Goal: Find specific page/section: Find specific page/section

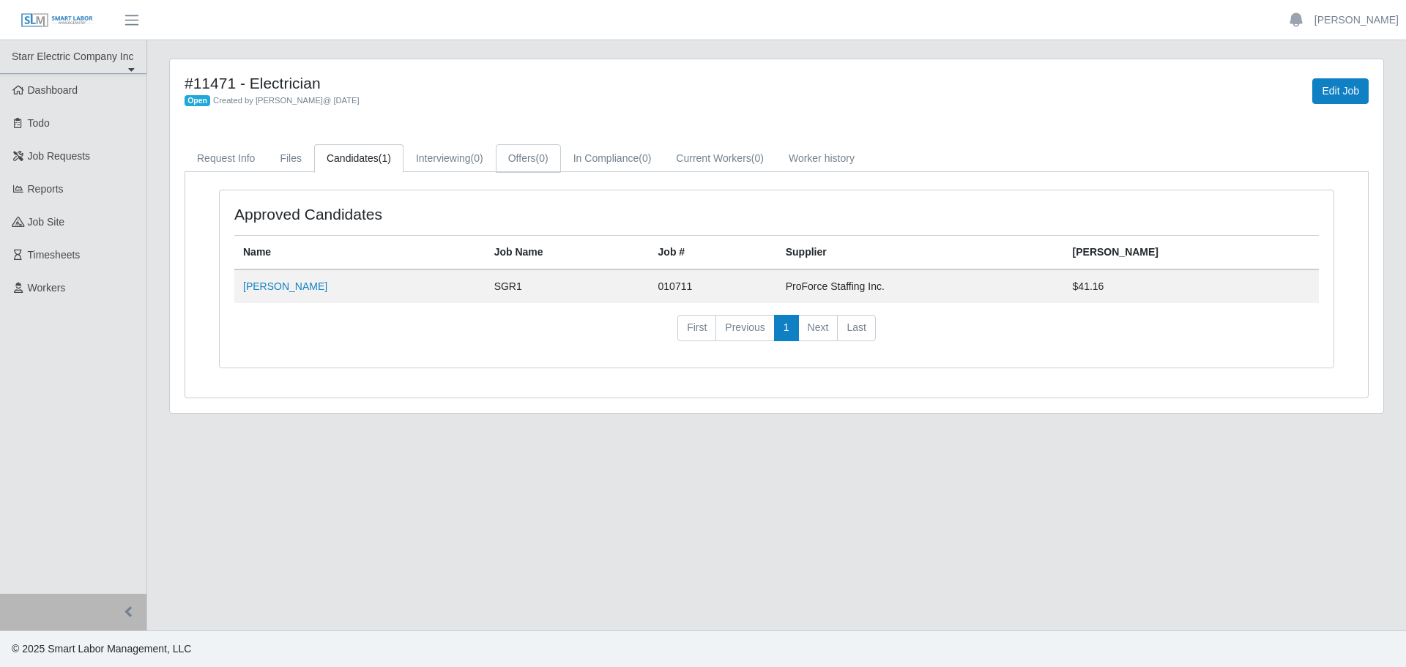
click at [532, 155] on link "Offers (0)" at bounding box center [528, 158] width 65 height 29
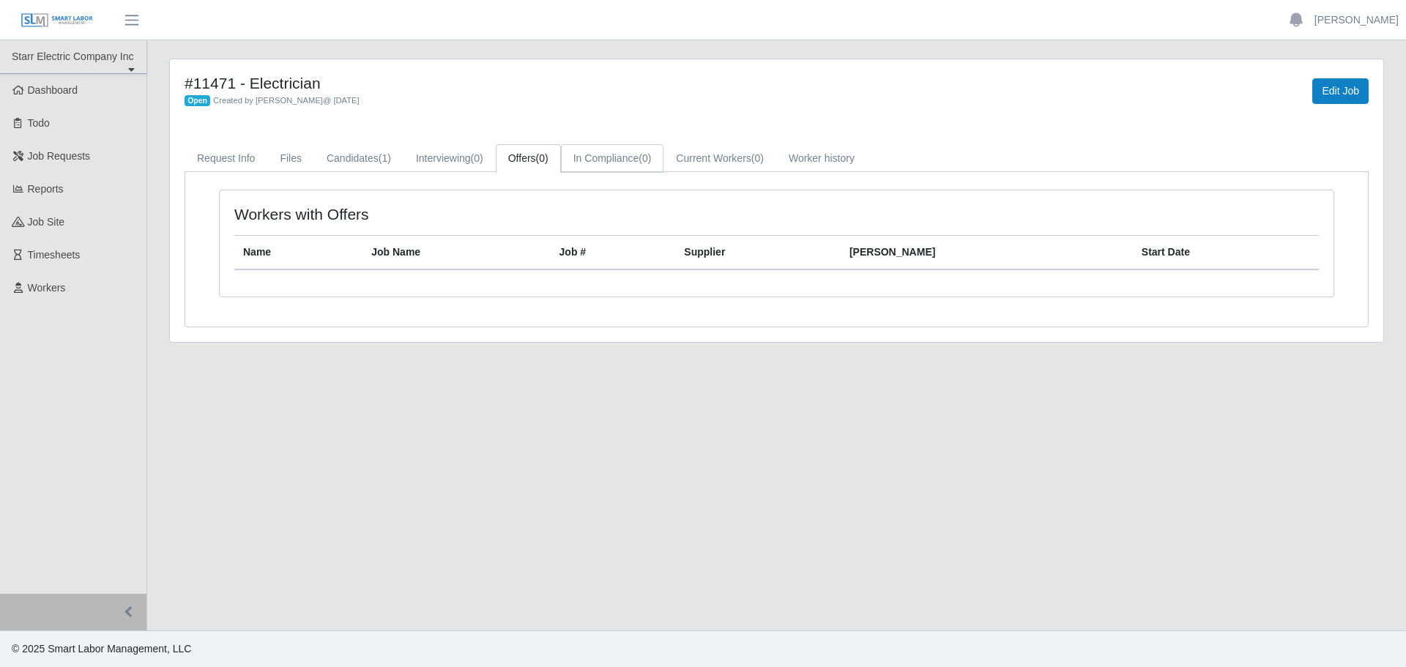
click at [609, 160] on link "In Compliance (0)" at bounding box center [612, 158] width 103 height 29
click at [694, 154] on link "Current Workers (0)" at bounding box center [720, 158] width 113 height 29
click at [797, 152] on link "Worker history" at bounding box center [821, 158] width 91 height 29
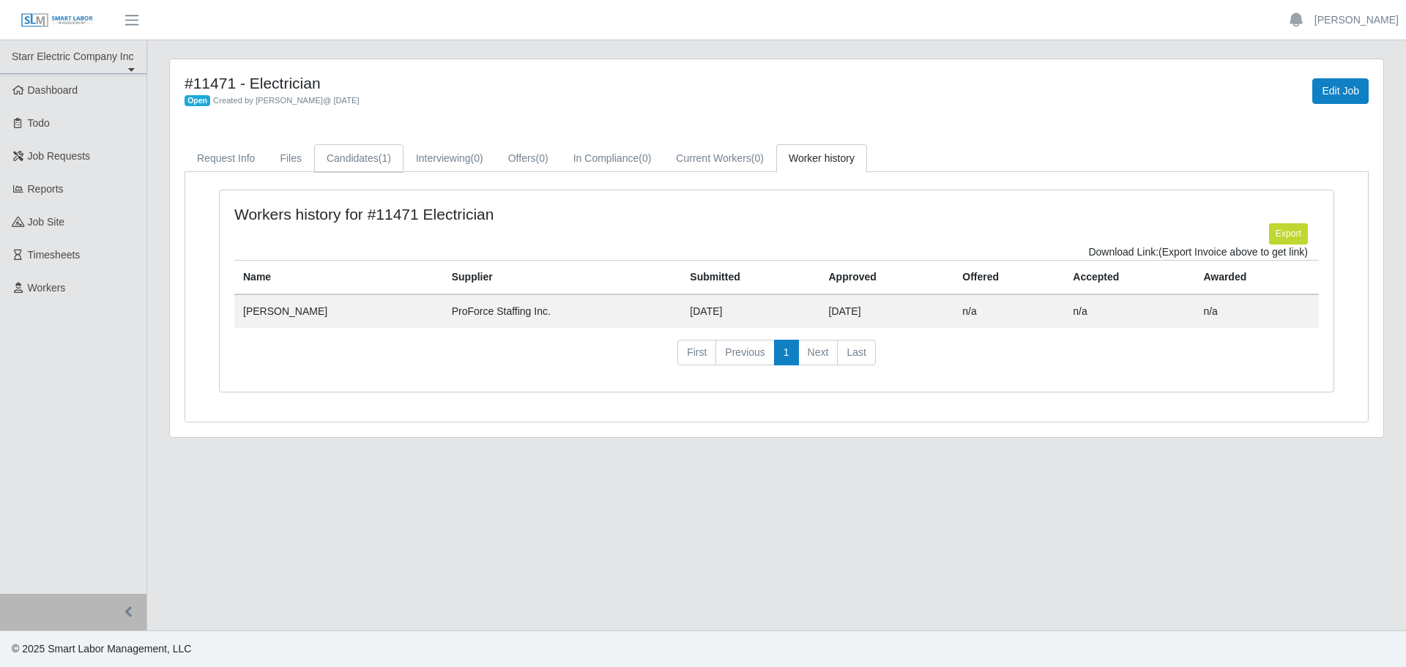
click at [369, 166] on link "Candidates (1)" at bounding box center [358, 158] width 89 height 29
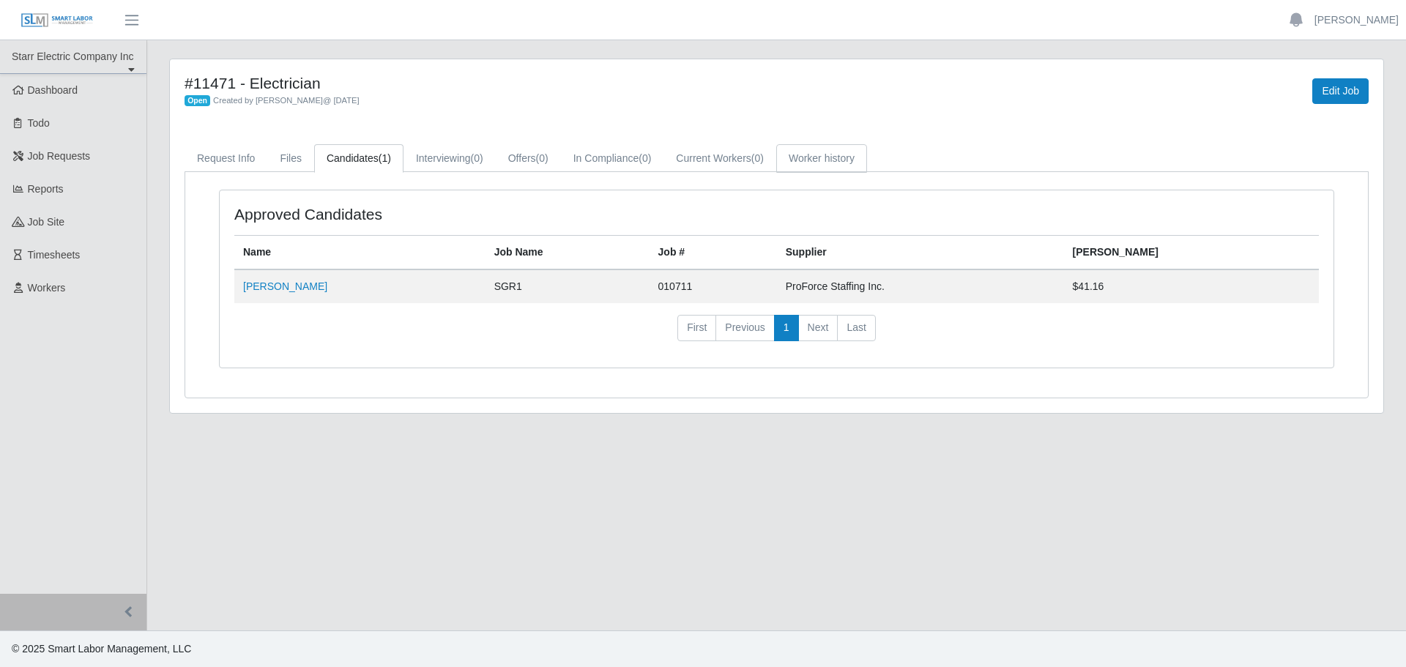
click at [806, 166] on link "Worker history" at bounding box center [821, 158] width 91 height 29
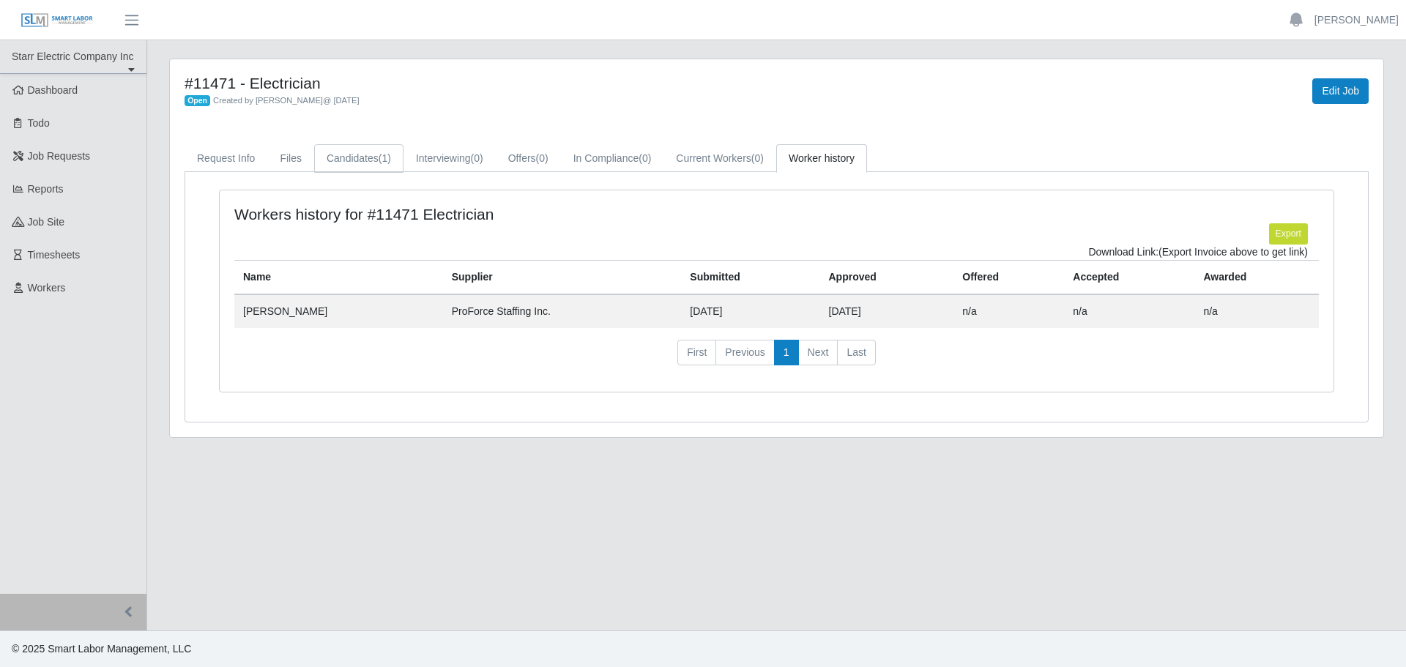
click at [348, 162] on link "Candidates (1)" at bounding box center [358, 158] width 89 height 29
